Goal: Navigation & Orientation: Find specific page/section

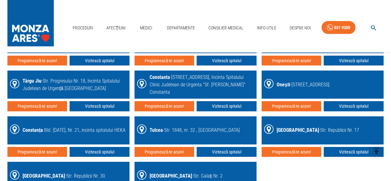
scroll to position [920, 0]
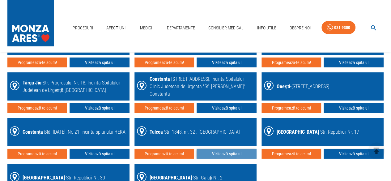
click at [235, 151] on link "Vizitează spitalul" at bounding box center [227, 154] width 60 height 10
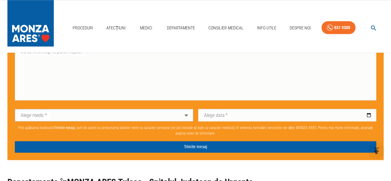
scroll to position [322, 0]
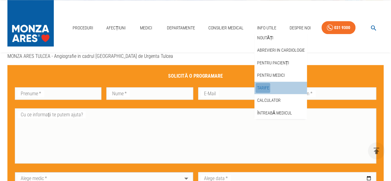
click at [262, 86] on link "Tarife" at bounding box center [263, 88] width 15 height 10
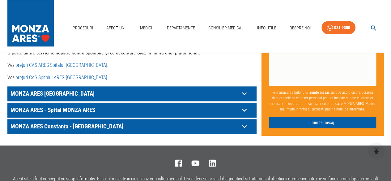
scroll to position [390, 0]
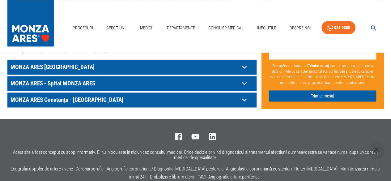
click at [243, 98] on icon at bounding box center [244, 99] width 5 height 3
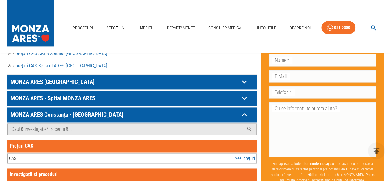
scroll to position [353, 0]
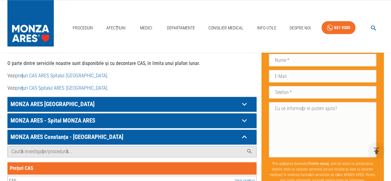
click at [243, 132] on icon at bounding box center [245, 137] width 10 height 10
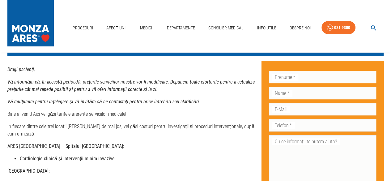
scroll to position [50, 0]
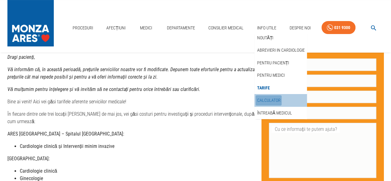
click at [263, 97] on link "Calculator" at bounding box center [269, 100] width 26 height 10
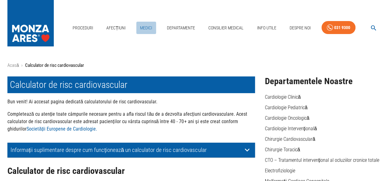
click at [148, 27] on link "Medici" at bounding box center [146, 28] width 20 height 13
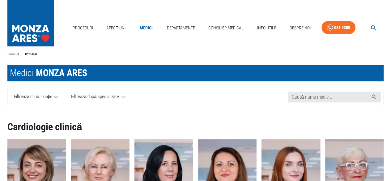
scroll to position [12, 0]
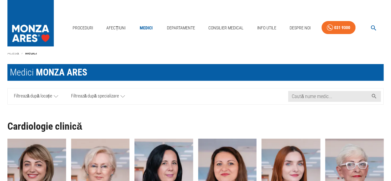
click at [56, 94] on icon at bounding box center [56, 97] width 4 height 8
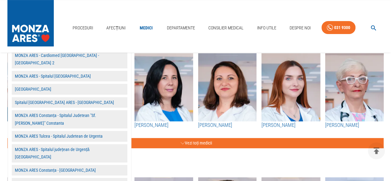
scroll to position [99, 0]
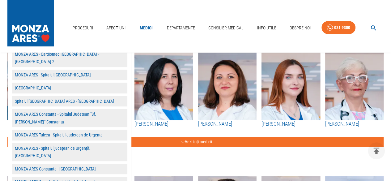
click at [69, 130] on button "MONZA ARES Tulcea - Spitalul Judetean de Urgenta" at bounding box center [70, 135] width 116 height 11
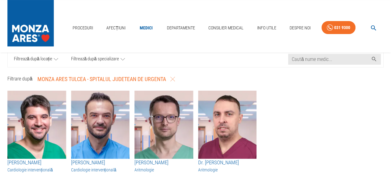
scroll to position [62, 0]
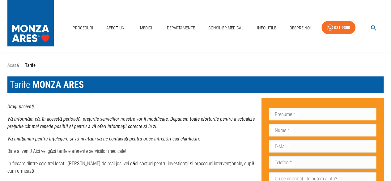
scroll to position [50, 0]
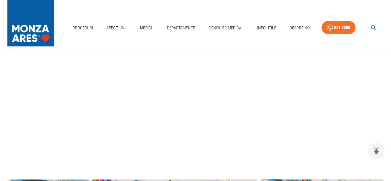
scroll to position [322, 0]
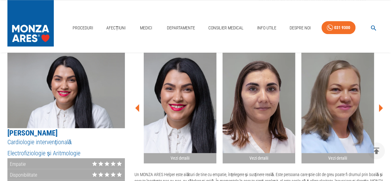
scroll to position [920, 0]
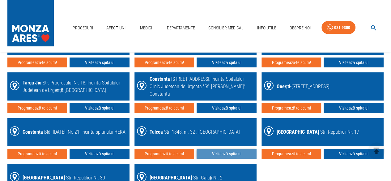
click at [214, 151] on link "Vizitează spitalul" at bounding box center [227, 154] width 60 height 10
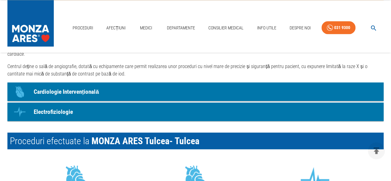
scroll to position [522, 0]
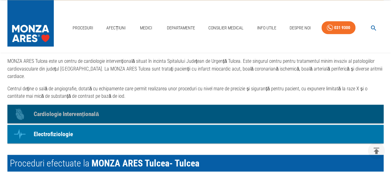
click at [343, 107] on link "Icon Cardiologie Intervențională" at bounding box center [195, 114] width 377 height 19
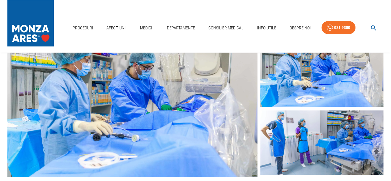
scroll to position [186, 0]
